Goal: Navigation & Orientation: Find specific page/section

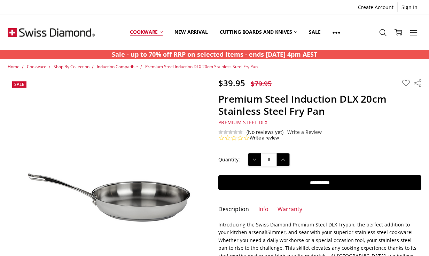
click at [149, 33] on link "Cookware" at bounding box center [146, 32] width 45 height 31
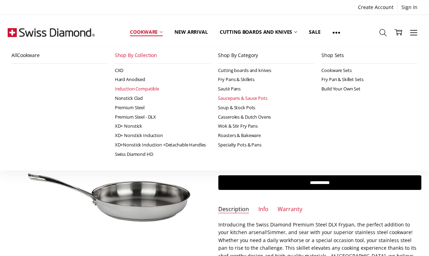
click at [232, 99] on link "Saucepans & Sauce Pots" at bounding box center [266, 98] width 96 height 9
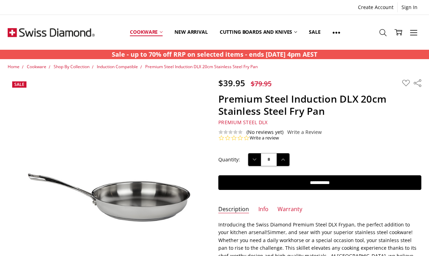
click at [152, 31] on link "Cookware" at bounding box center [146, 32] width 45 height 31
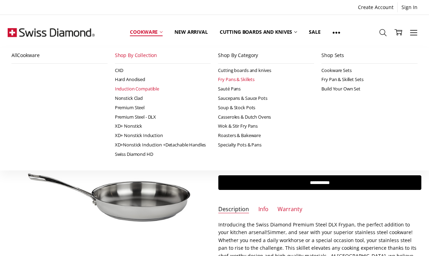
click at [232, 78] on link "Fry Pans & Skillets" at bounding box center [266, 79] width 96 height 9
